Goal: Task Accomplishment & Management: Complete application form

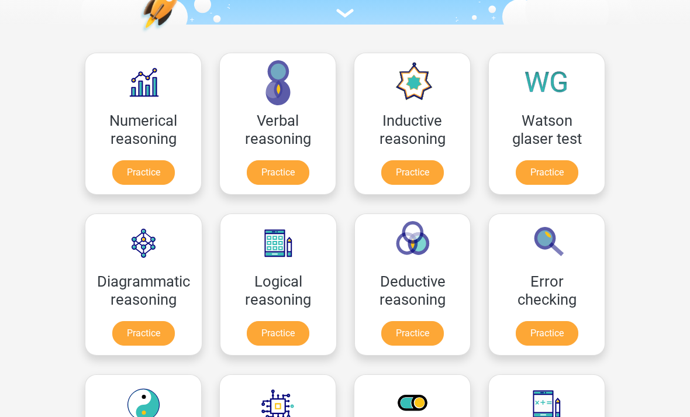
scroll to position [143, 0]
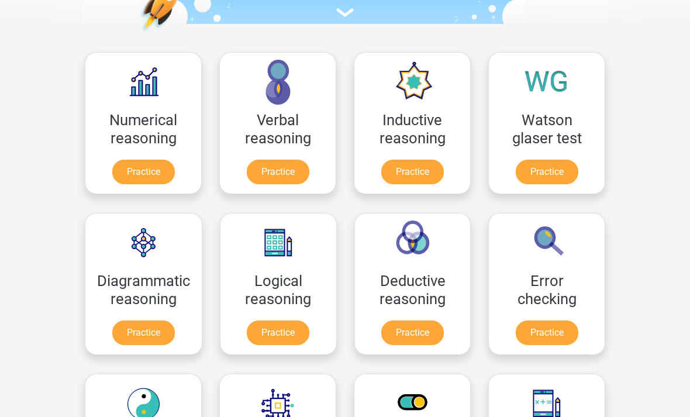
click at [288, 340] on link "Practice" at bounding box center [278, 332] width 63 height 25
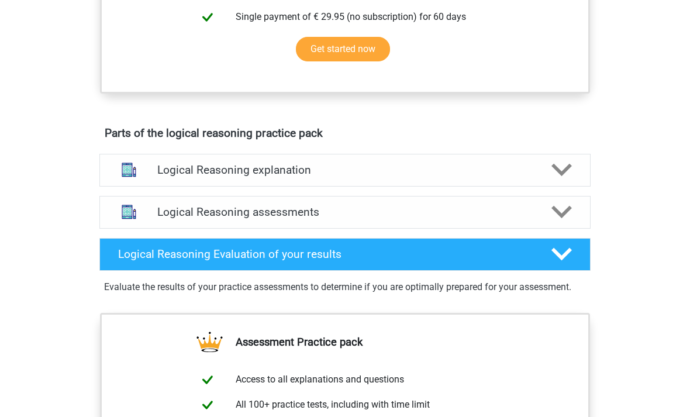
scroll to position [535, 0]
click at [569, 158] on div "Parts of the logical reasoning practice pack Logical Reasoning explanation Ther…" at bounding box center [345, 217] width 546 height 191
click at [562, 175] on icon at bounding box center [561, 170] width 20 height 20
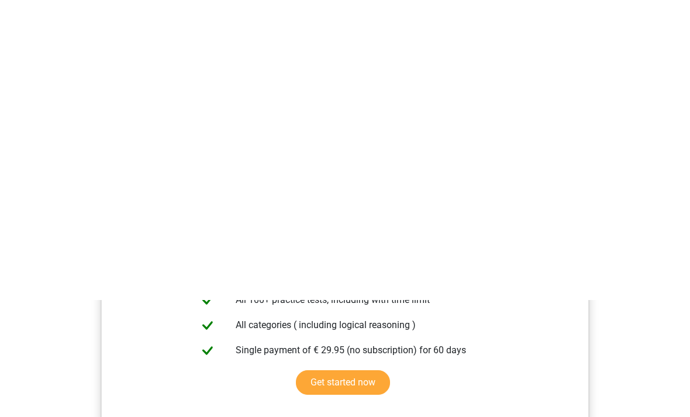
scroll to position [0, 0]
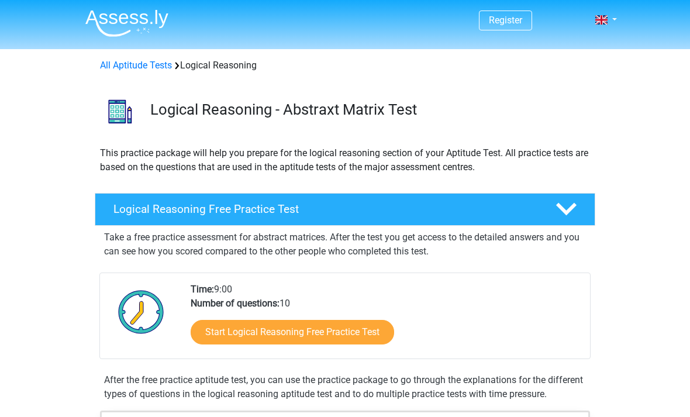
click at [521, 23] on link "Register" at bounding box center [505, 20] width 33 height 11
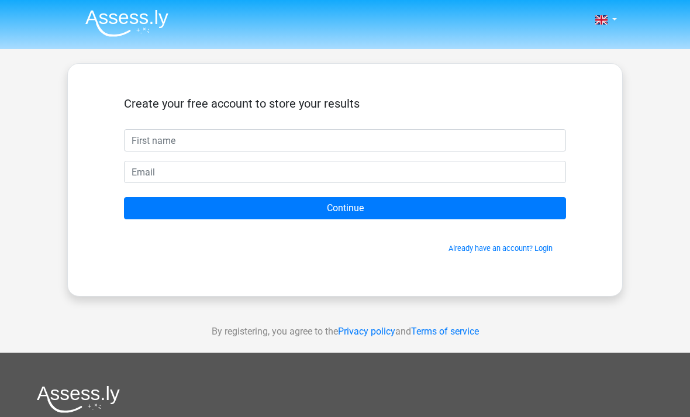
click at [550, 251] on link "Already have an account? Login" at bounding box center [500, 248] width 104 height 9
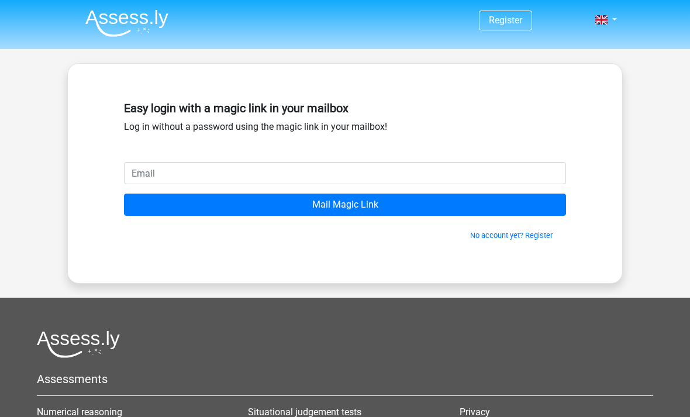
click at [326, 180] on input "email" at bounding box center [345, 173] width 442 height 22
click at [363, 162] on input "email" at bounding box center [345, 173] width 442 height 22
click at [375, 171] on input "email" at bounding box center [345, 173] width 442 height 22
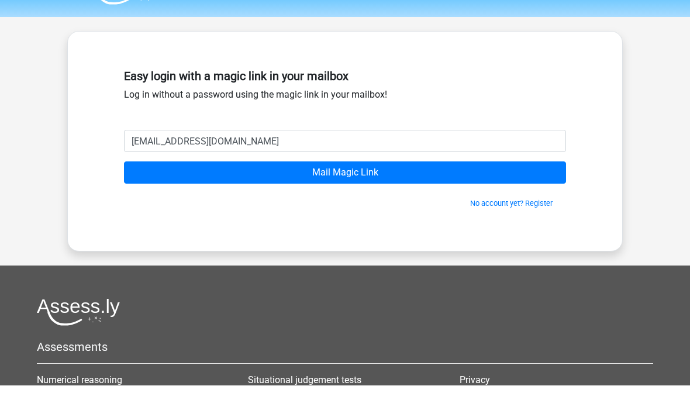
scroll to position [32, 0]
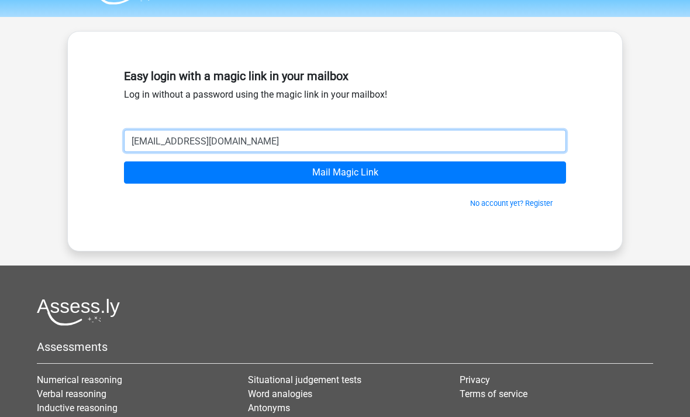
type input "blessingenuoma03@gmail.com"
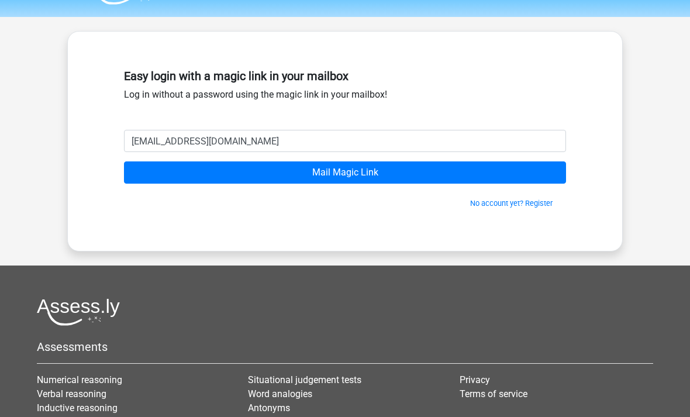
click at [494, 178] on input "Mail Magic Link" at bounding box center [345, 172] width 442 height 22
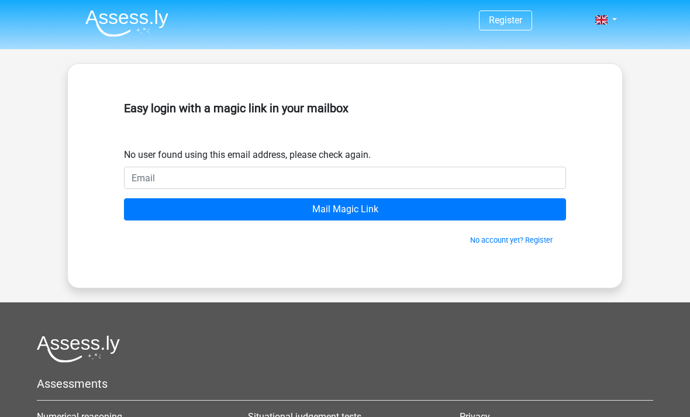
click at [481, 163] on form "No user found using this email address, please check again. Mail Magic Link No …" at bounding box center [345, 197] width 442 height 98
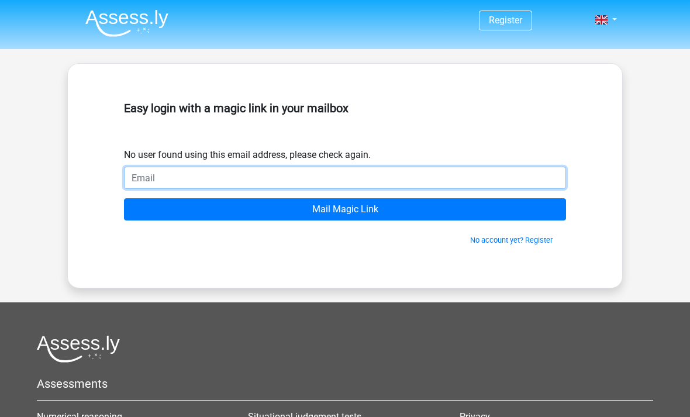
click at [486, 178] on input "email" at bounding box center [345, 178] width 442 height 22
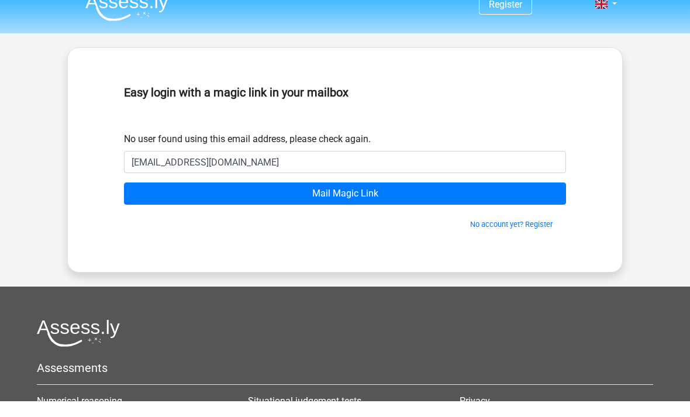
scroll to position [16, 0]
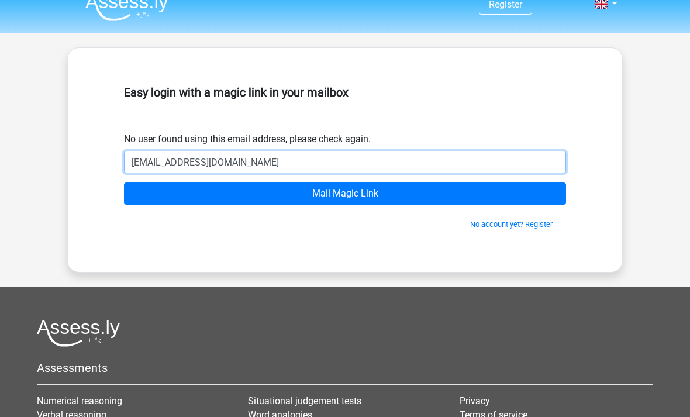
type input "blessingenuoma@yahoo.com"
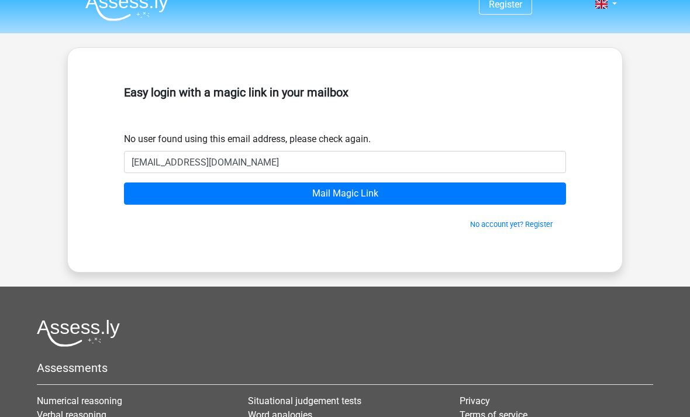
click at [511, 196] on input "Mail Magic Link" at bounding box center [345, 193] width 442 height 22
